Goal: Information Seeking & Learning: Check status

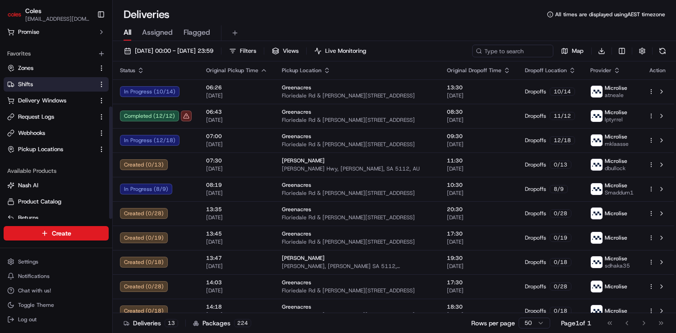
scroll to position [131, 0]
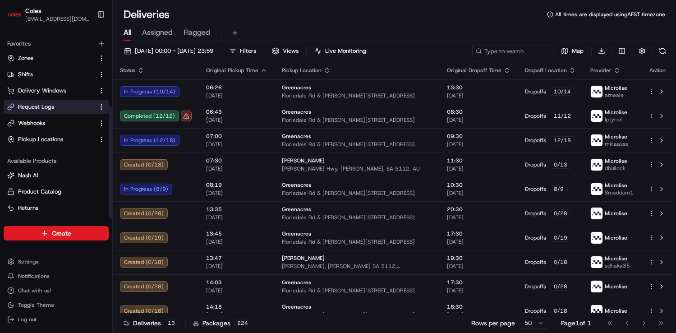
click at [55, 108] on link "Request Logs" at bounding box center [50, 107] width 87 height 8
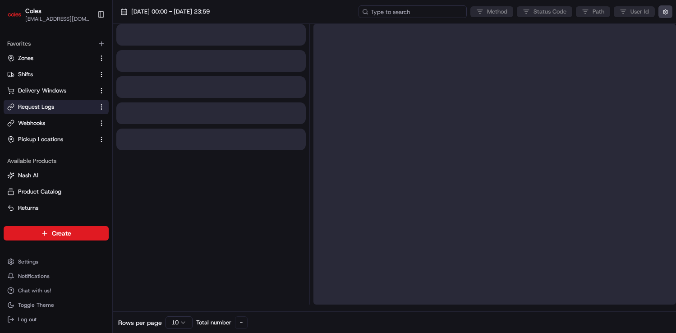
click at [427, 13] on input at bounding box center [413, 11] width 108 height 13
paste input "1-68cbe6c5-0ec2f1011d906de54172b647"
type input "1-68cbe6c5-0ec2f1011d906de54172b647"
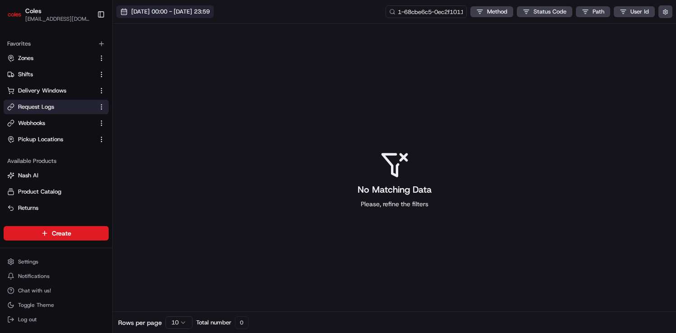
click at [176, 12] on span "[DATE] 00:00 - [DATE] 23:59" at bounding box center [170, 12] width 79 height 8
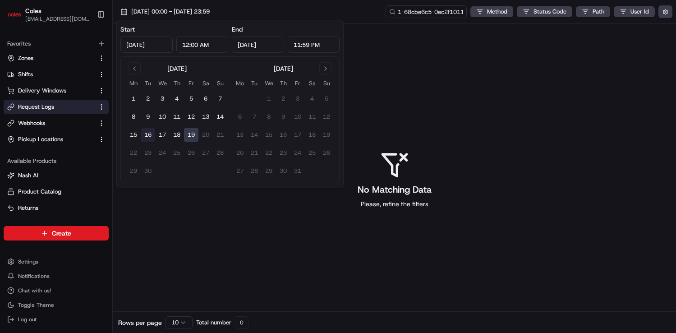
click at [146, 132] on button "16" at bounding box center [148, 135] width 14 height 14
type input "[DATE]"
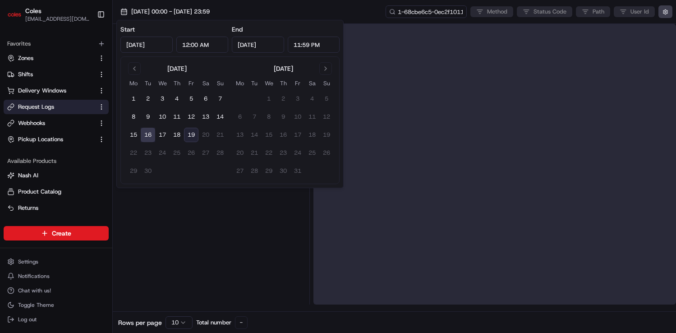
click at [194, 134] on button "19" at bounding box center [191, 135] width 14 height 14
type input "[DATE]"
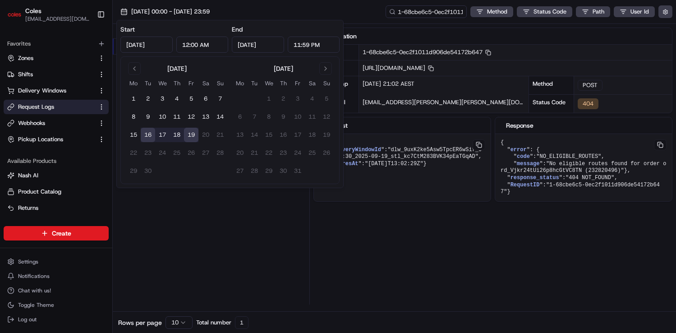
click at [273, 243] on div "Status Method URL 404 POST /v1/order/external-identifier/232820496/delivery-win…" at bounding box center [211, 164] width 197 height 281
